Goal: Information Seeking & Learning: Learn about a topic

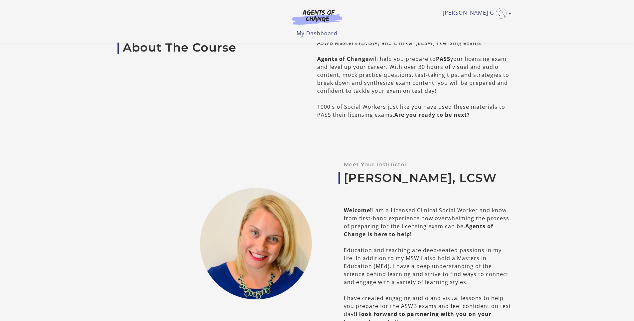
scroll to position [200, 0]
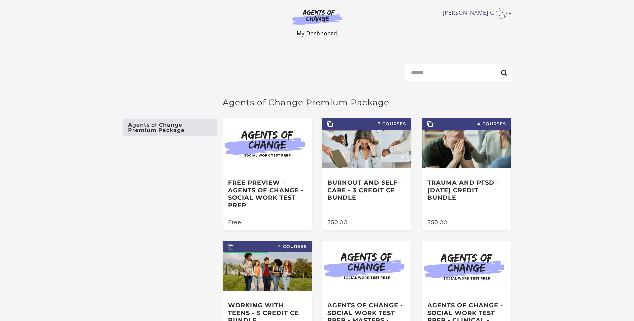
click at [312, 32] on link "My Dashboard" at bounding box center [317, 33] width 41 height 7
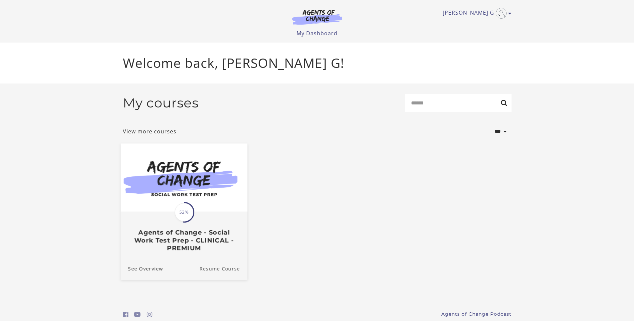
click at [214, 272] on link "Resume Course" at bounding box center [223, 268] width 48 height 22
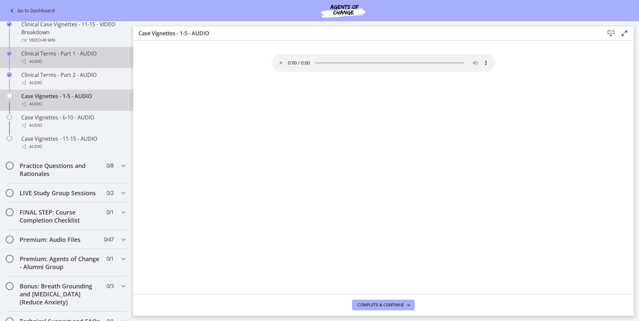
scroll to position [533, 0]
